Goal: Transaction & Acquisition: Obtain resource

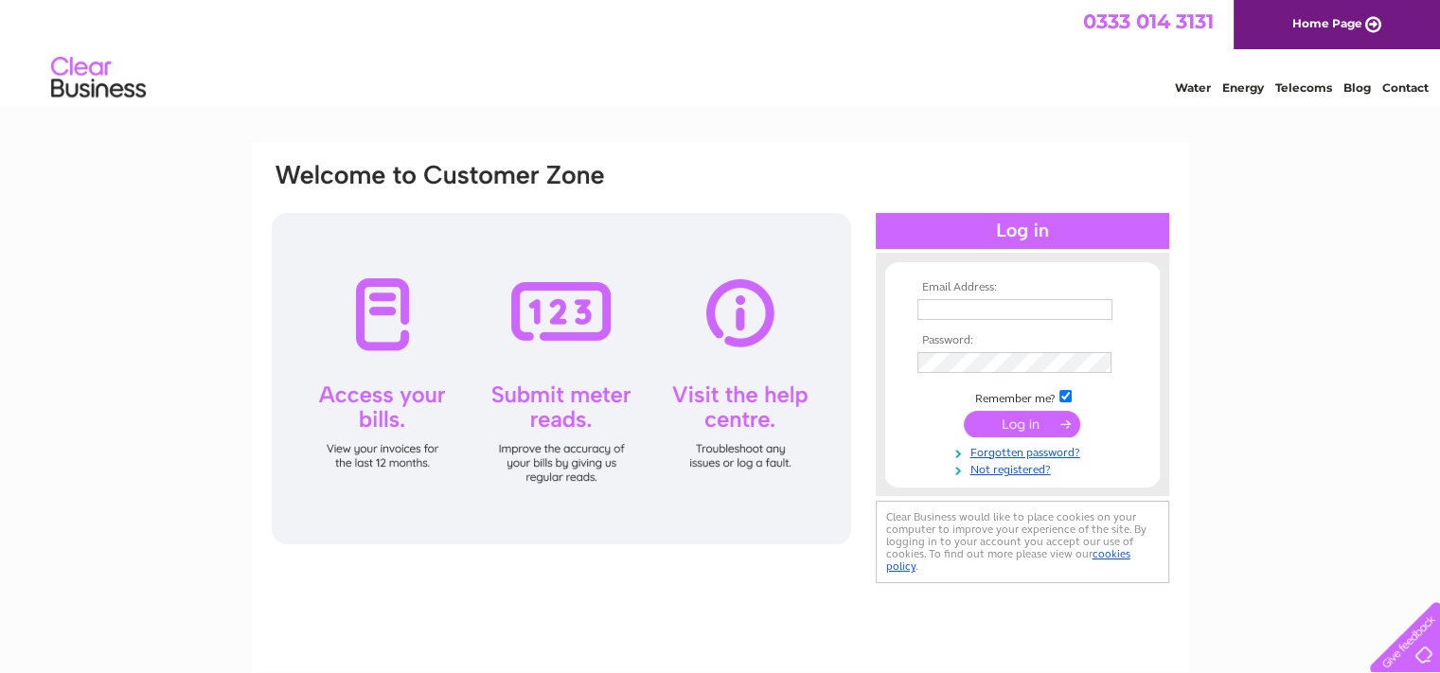
type input "kayrosshamiltongc@gmail.com"
click at [1014, 426] on input "submit" at bounding box center [1022, 424] width 116 height 27
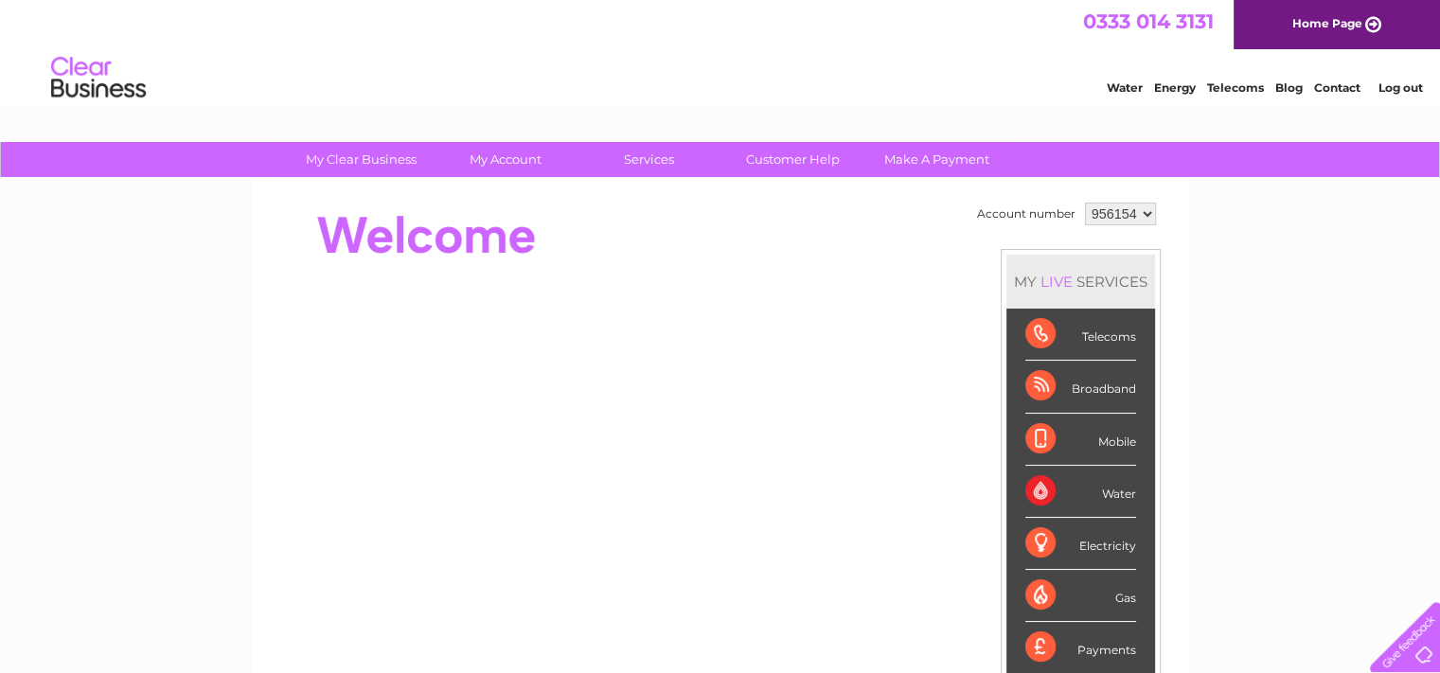
click at [1144, 213] on select "956154 958136 958138" at bounding box center [1120, 214] width 71 height 23
select select "958136"
click at [1085, 203] on select "956154 958136 958138" at bounding box center [1120, 214] width 71 height 23
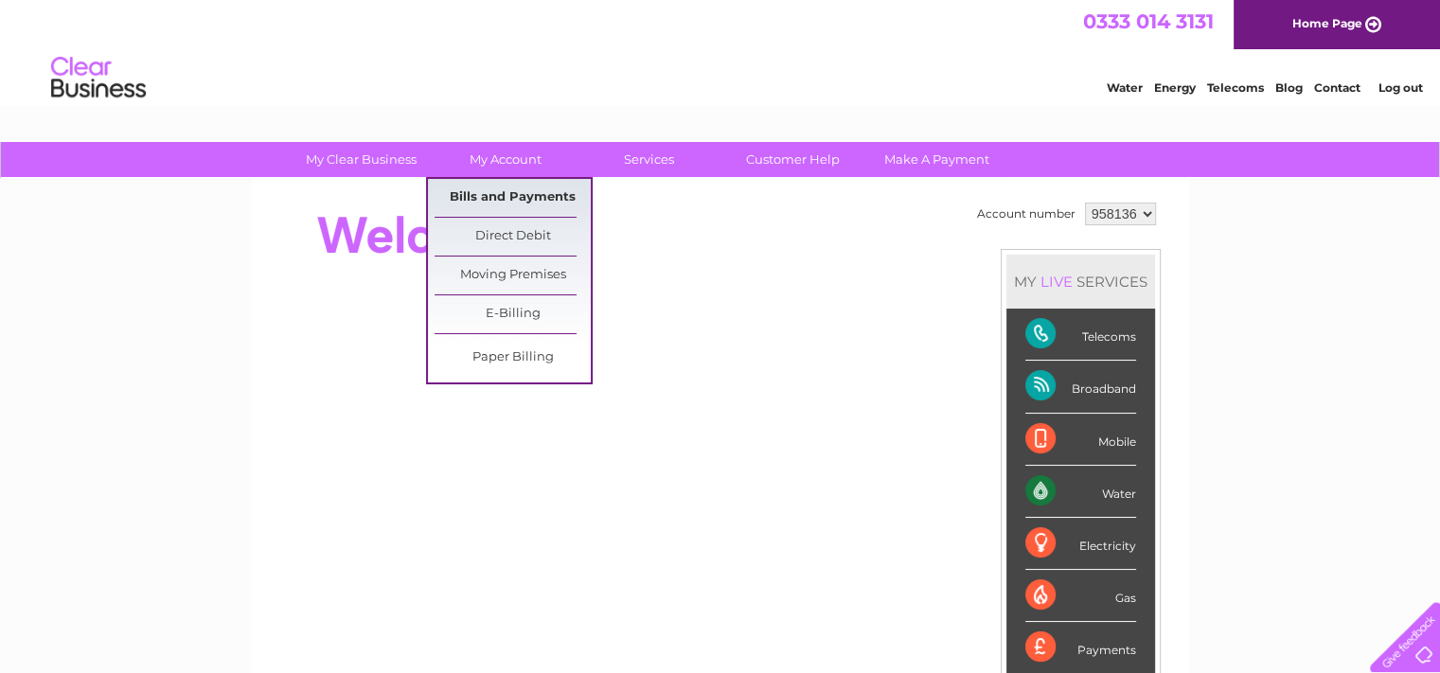
click at [495, 196] on link "Bills and Payments" at bounding box center [513, 198] width 156 height 38
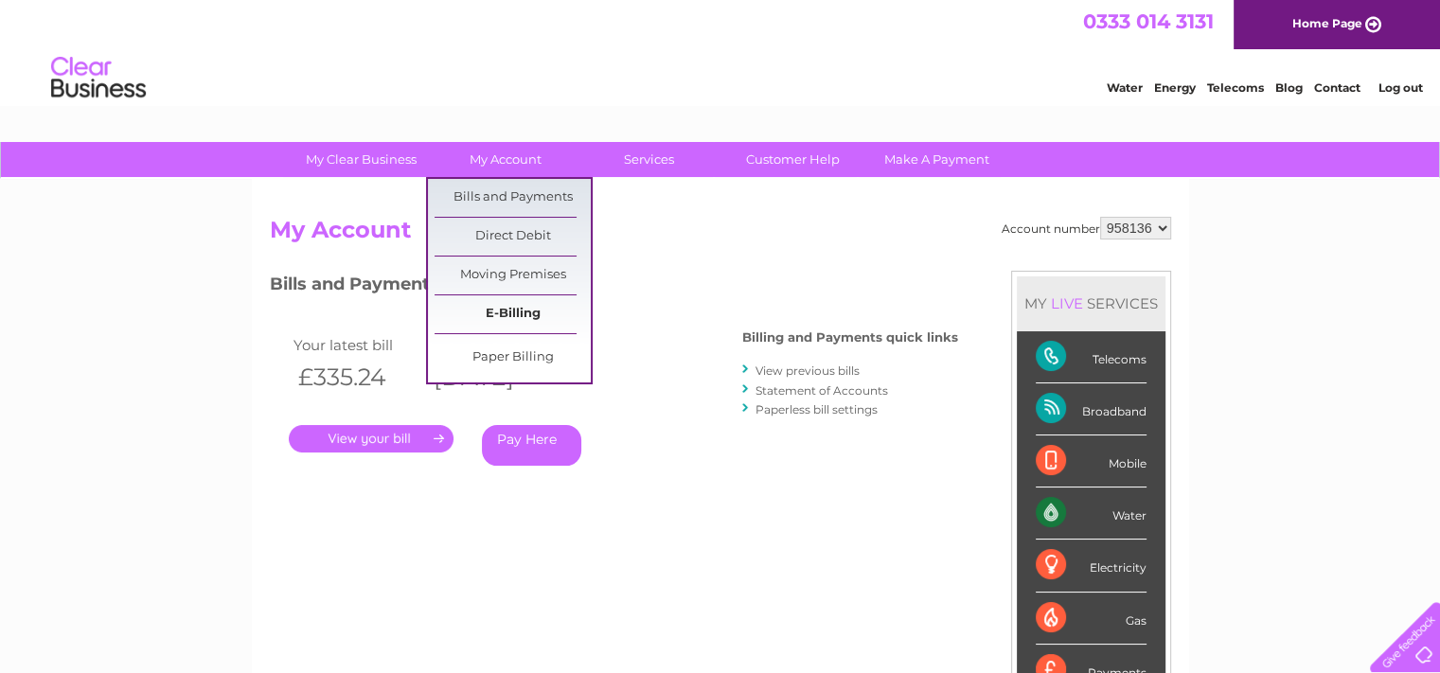
click at [495, 310] on link "E-Billing" at bounding box center [513, 314] width 156 height 38
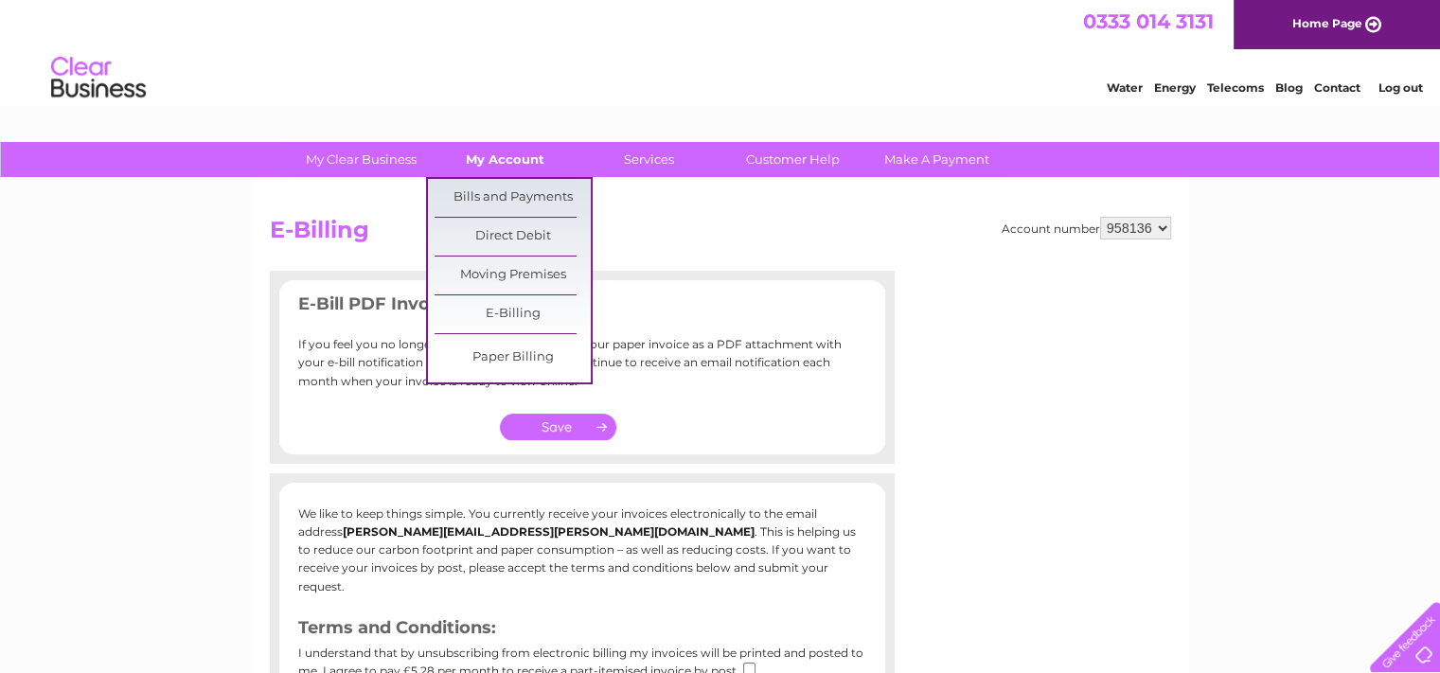
click at [505, 161] on link "My Account" at bounding box center [505, 159] width 156 height 35
click at [505, 193] on link "Bills and Payments" at bounding box center [513, 198] width 156 height 38
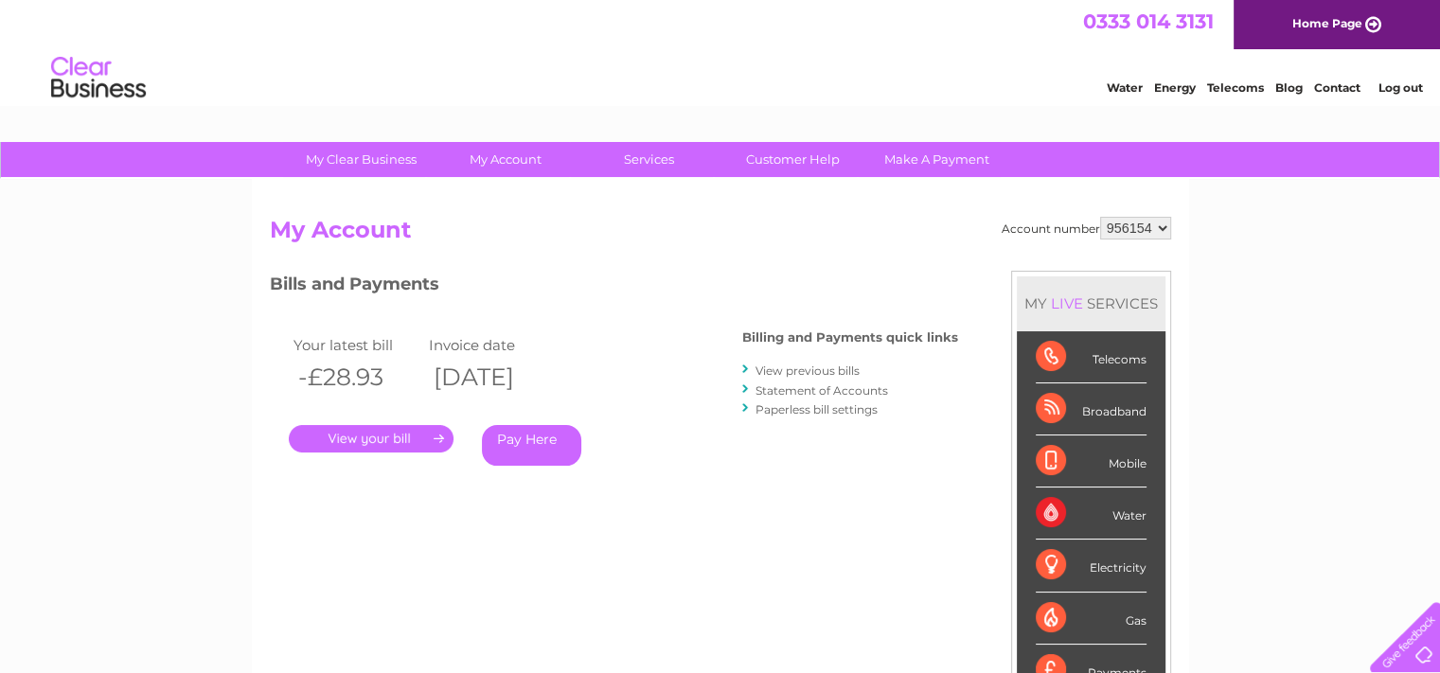
click at [1161, 231] on select "956154 958136 958138" at bounding box center [1135, 228] width 71 height 23
select select "958136"
click at [1100, 217] on select "956154 958136 958138" at bounding box center [1135, 228] width 71 height 23
click at [823, 367] on link "View previous bills" at bounding box center [808, 371] width 104 height 14
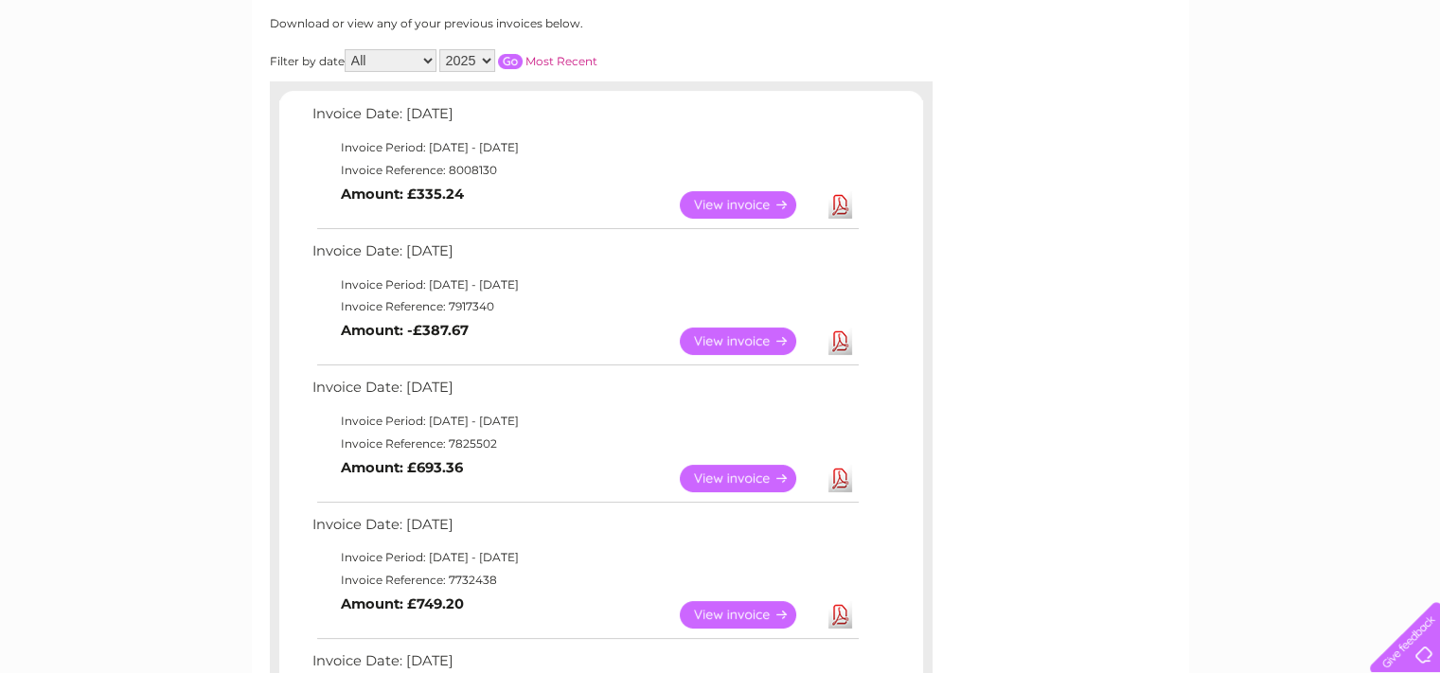
scroll to position [473, 0]
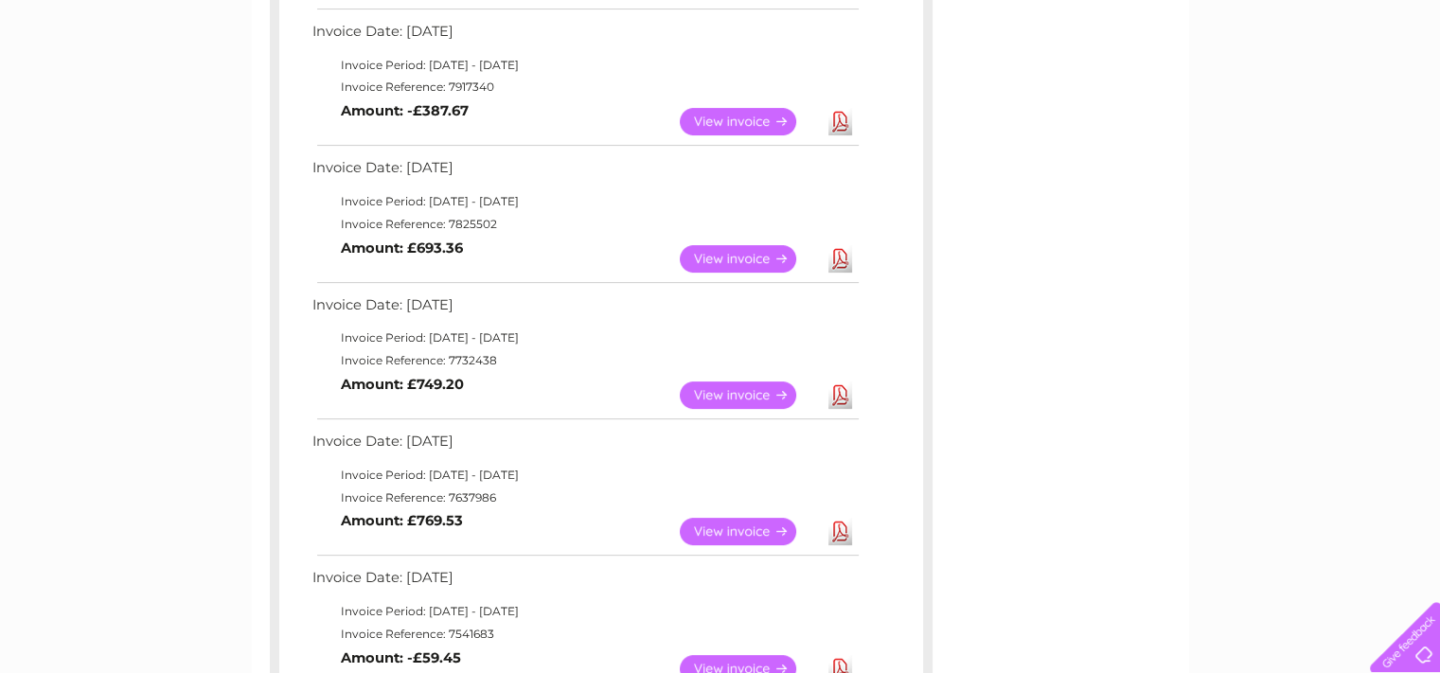
click at [841, 531] on link "Download" at bounding box center [841, 531] width 24 height 27
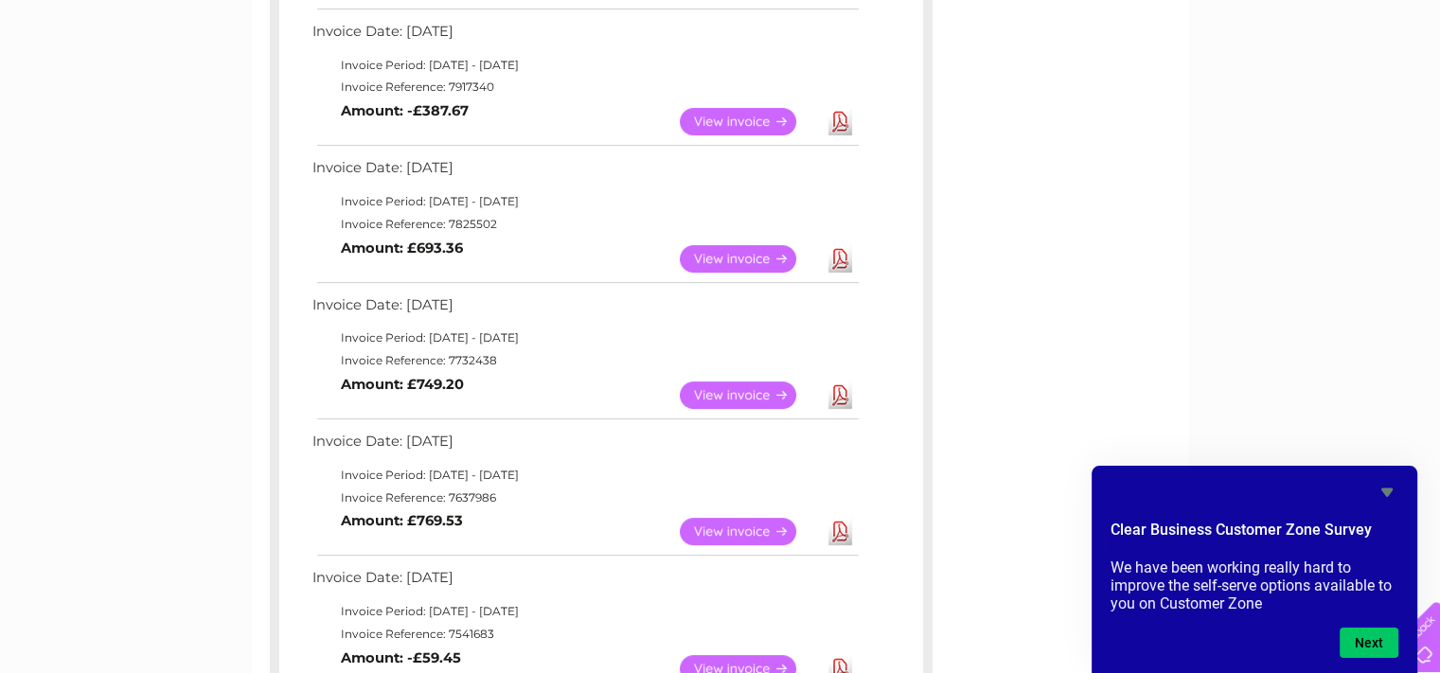
click at [744, 530] on link "View" at bounding box center [749, 531] width 139 height 27
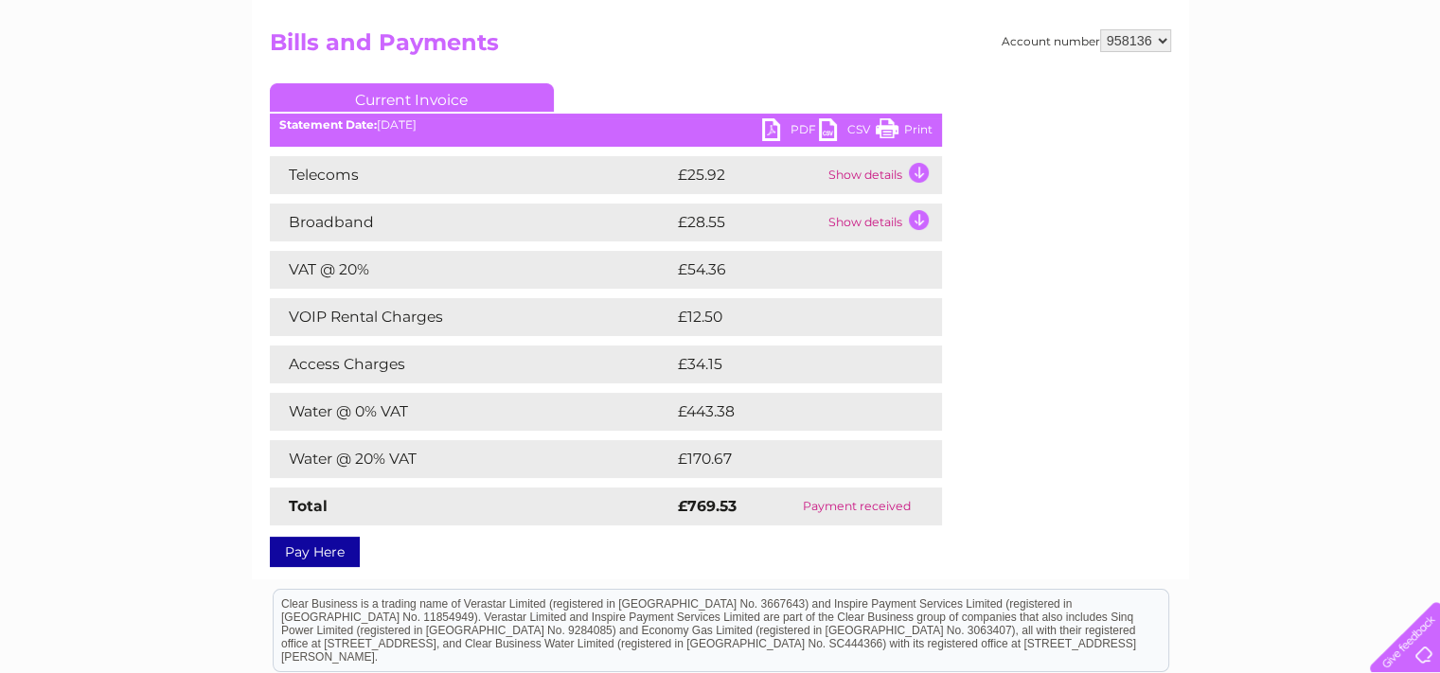
scroll to position [189, 0]
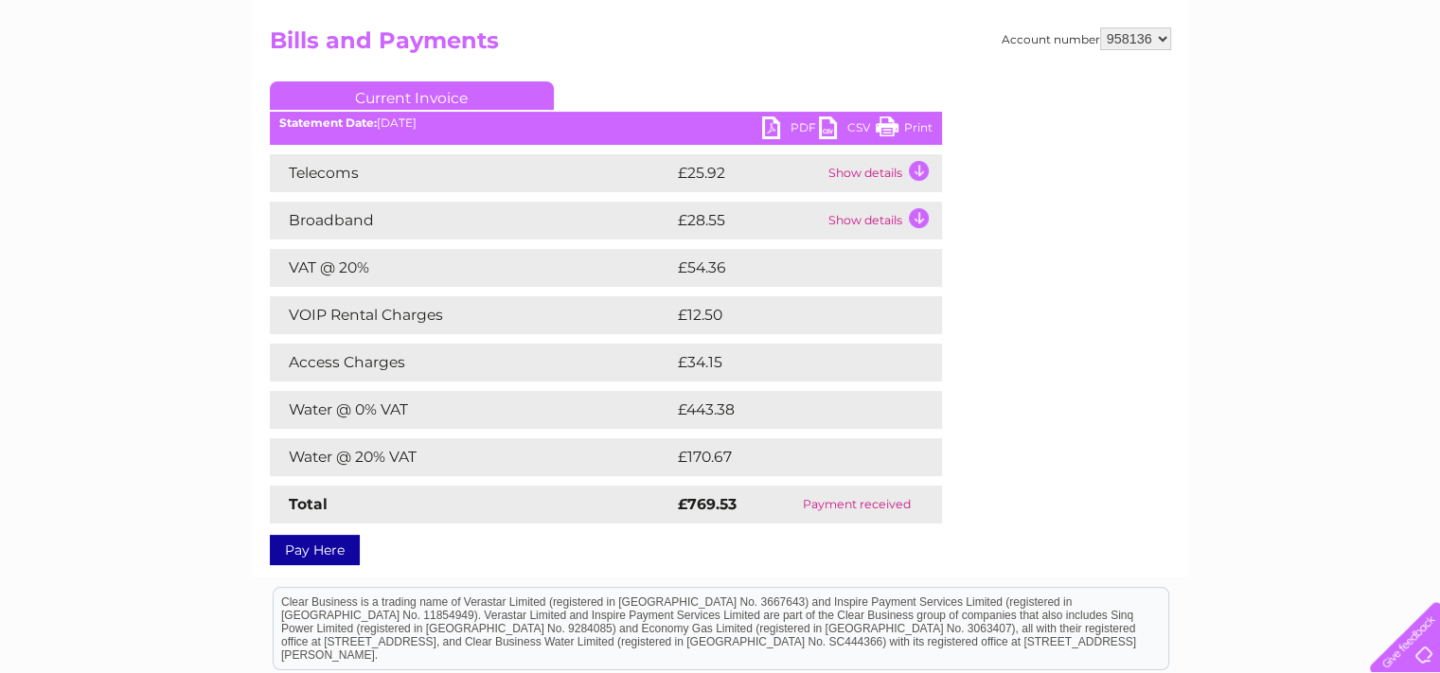
click at [780, 127] on link "PDF" at bounding box center [790, 129] width 57 height 27
